Goal: Task Accomplishment & Management: Manage account settings

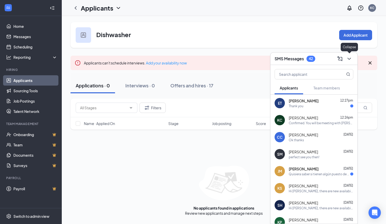
click at [349, 56] on icon "ChevronDown" at bounding box center [349, 59] width 6 height 6
